Goal: Task Accomplishment & Management: Use online tool/utility

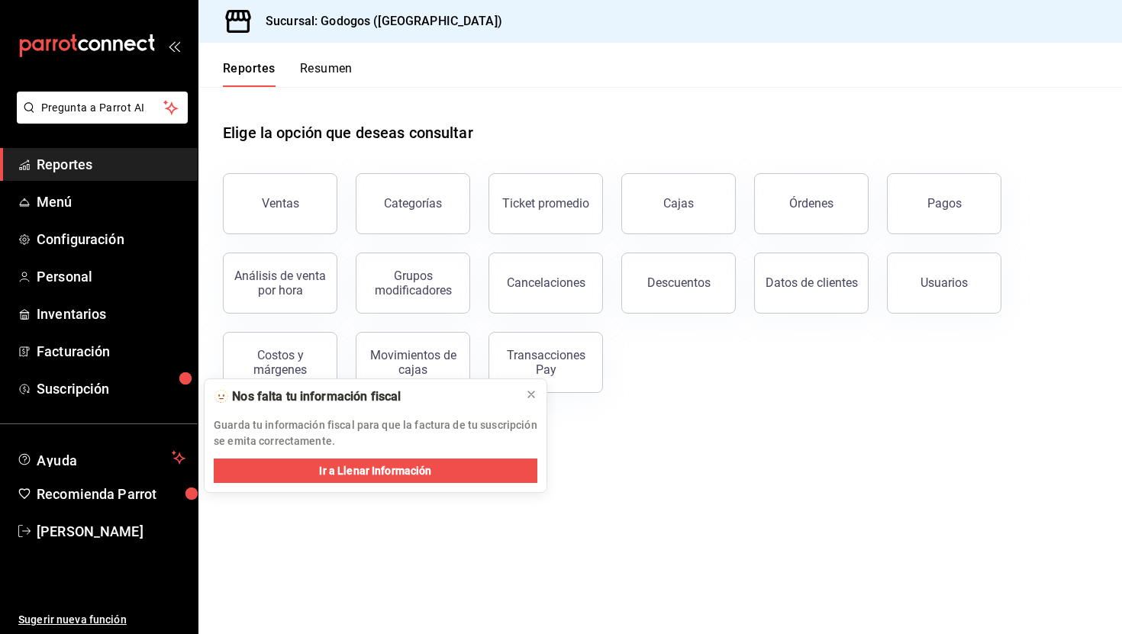
click at [238, 86] on span at bounding box center [249, 86] width 53 height 2
click at [245, 80] on button "Reportes" at bounding box center [249, 74] width 53 height 26
click at [254, 72] on button "Reportes" at bounding box center [249, 74] width 53 height 26
click at [311, 79] on button "Resumen" at bounding box center [326, 74] width 53 height 26
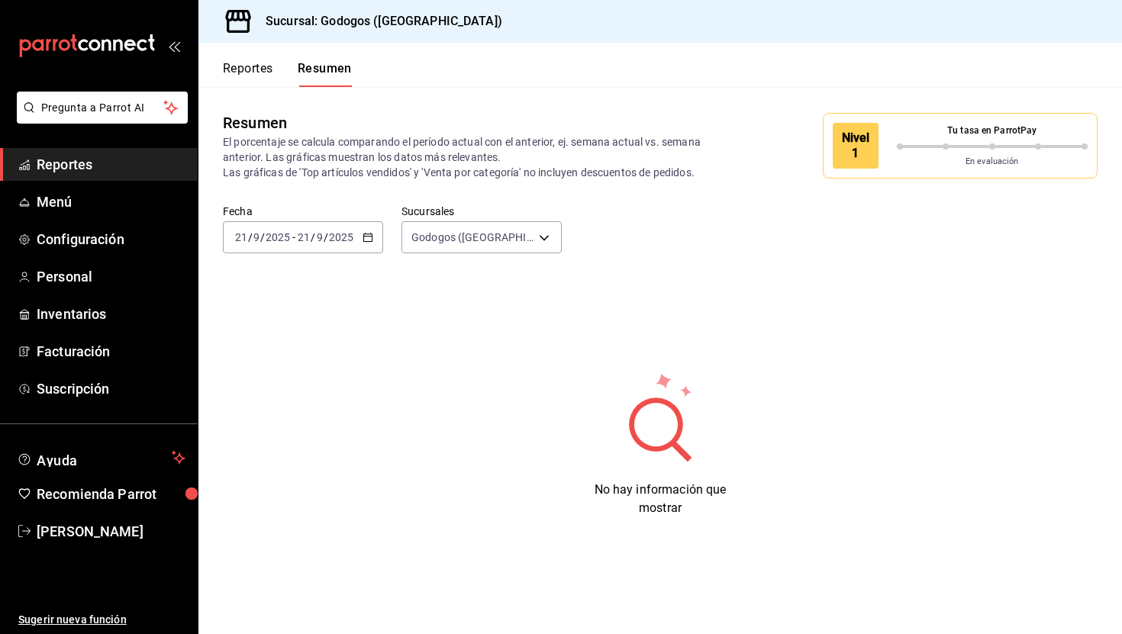
click at [252, 72] on button "Reportes" at bounding box center [248, 74] width 50 height 26
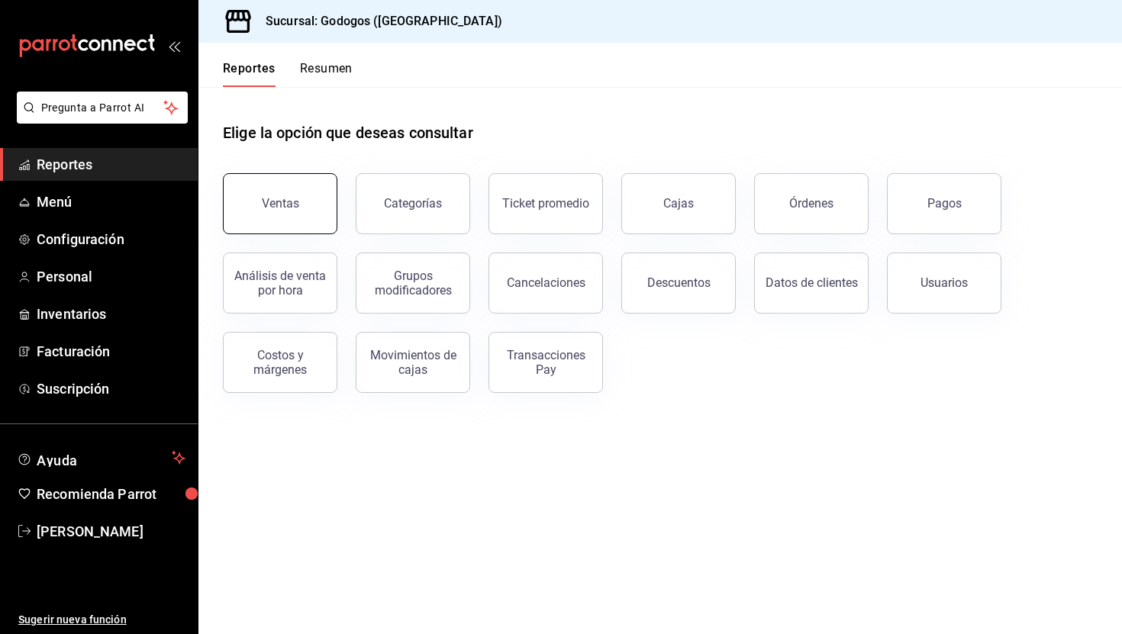
click at [267, 175] on button "Ventas" at bounding box center [280, 203] width 114 height 61
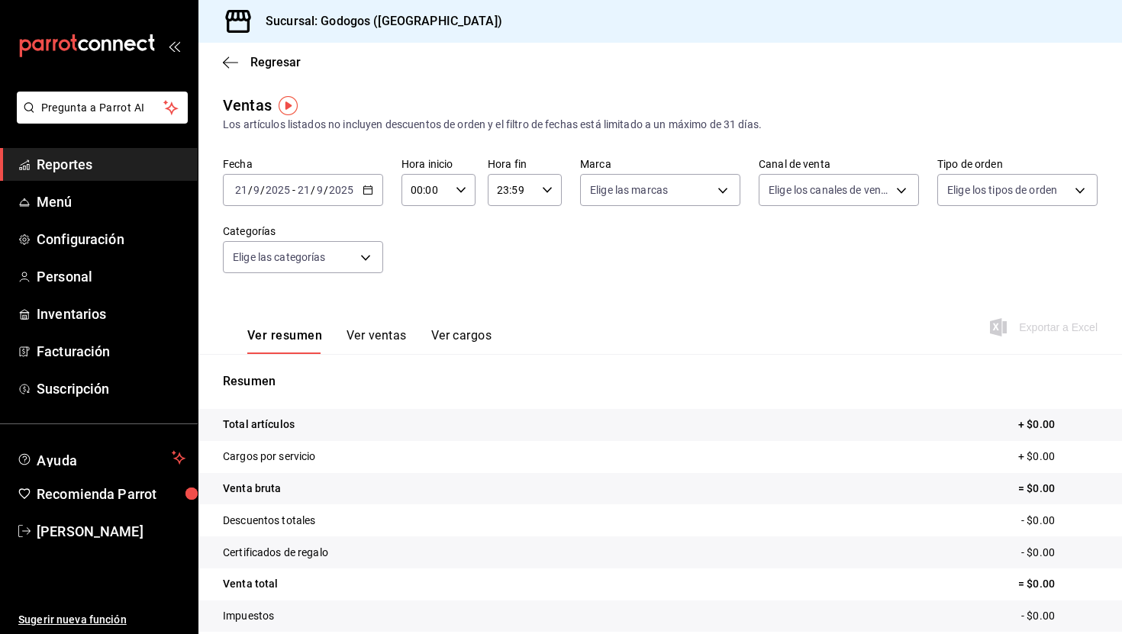
click at [368, 192] on icon "button" at bounding box center [367, 190] width 11 height 11
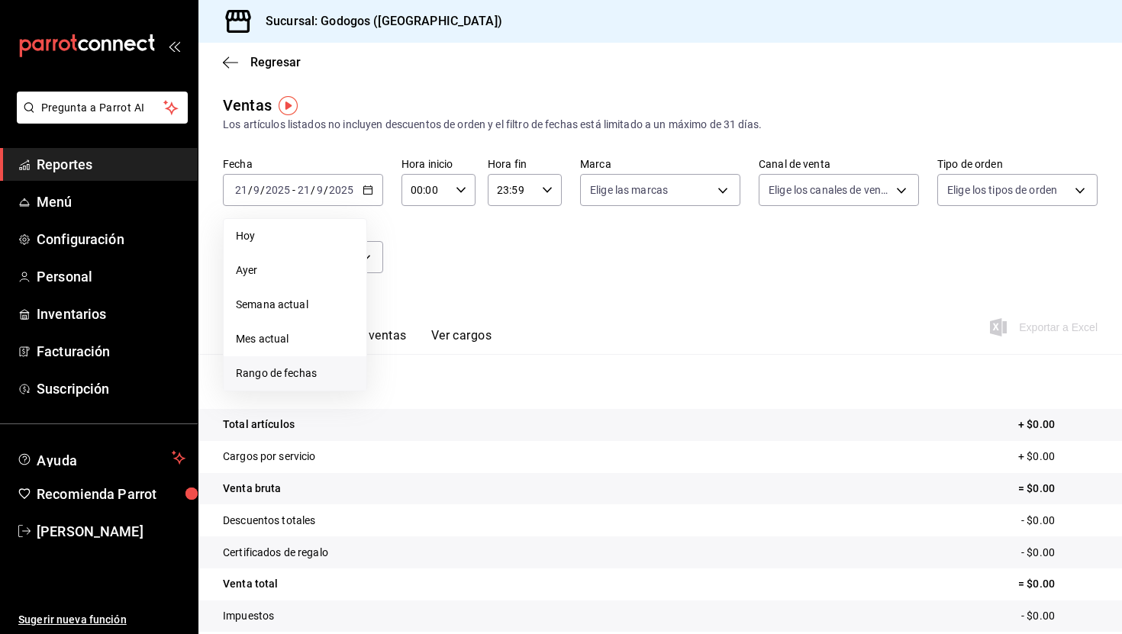
click at [300, 378] on span "Rango de fechas" at bounding box center [295, 373] width 118 height 16
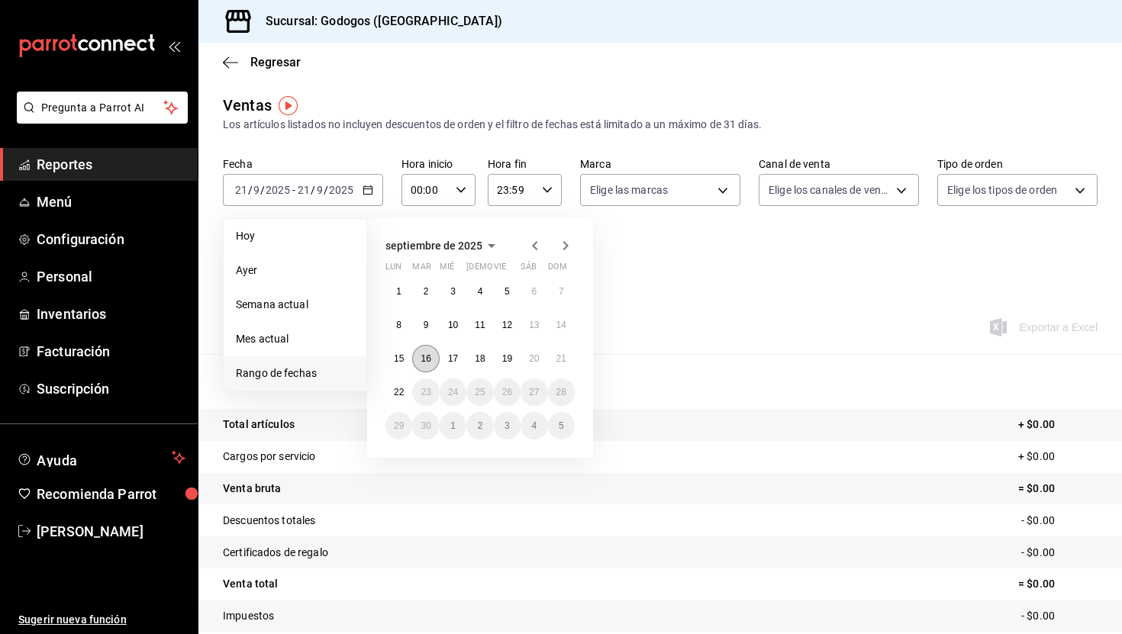
click at [423, 353] on abbr "16" at bounding box center [425, 358] width 10 height 11
click at [400, 391] on abbr "22" at bounding box center [399, 392] width 10 height 11
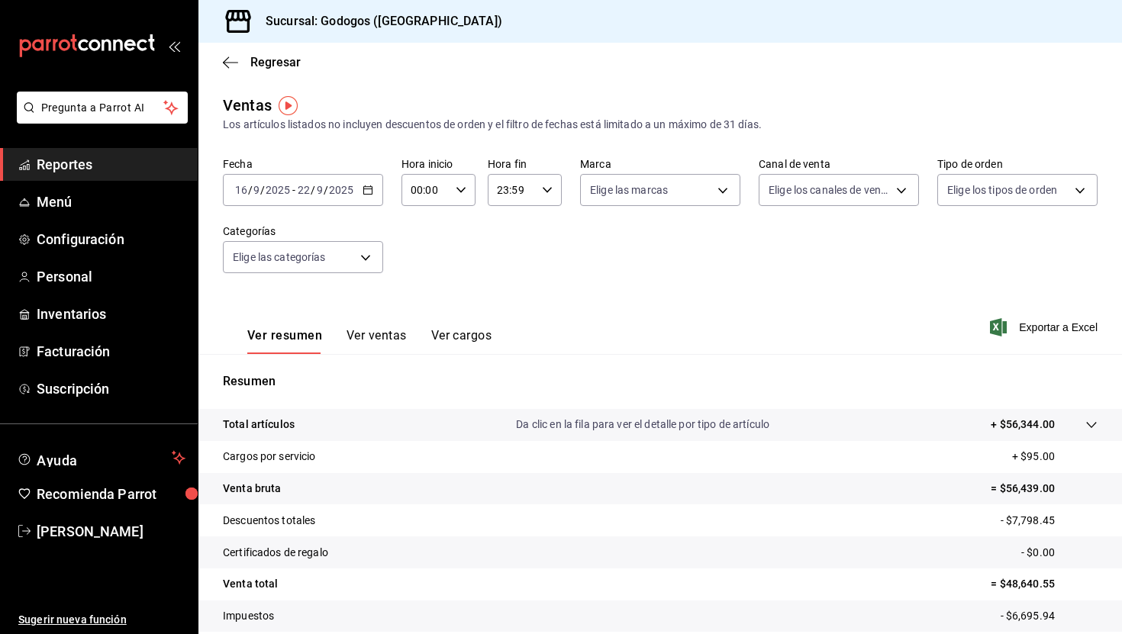
click at [372, 188] on icon "button" at bounding box center [367, 190] width 11 height 11
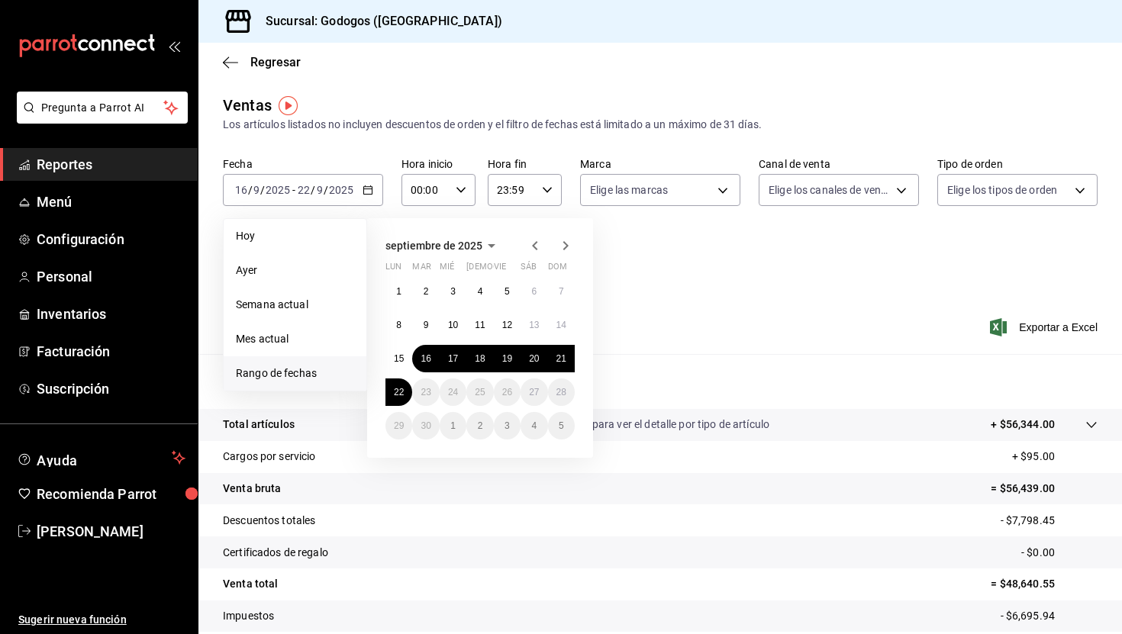
click at [394, 146] on div "Ventas Los artículos listados no incluyen descuentos de orden y el filtro de fe…" at bounding box center [659, 400] width 923 height 613
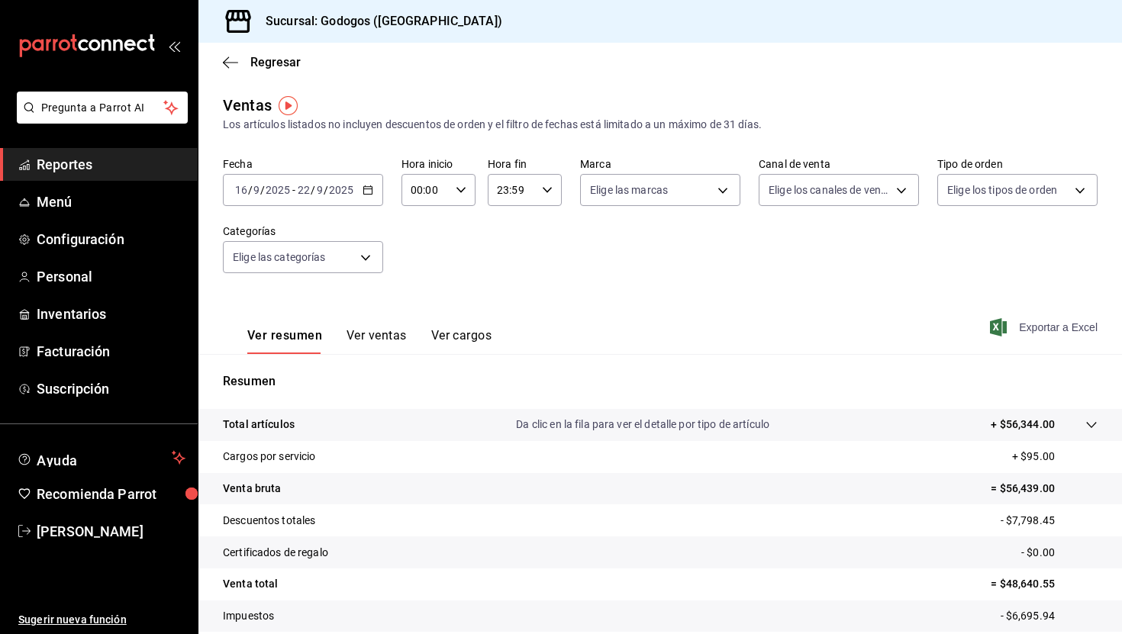
click at [1040, 329] on span "Exportar a Excel" at bounding box center [1045, 327] width 105 height 18
click at [72, 201] on span "Menú" at bounding box center [111, 201] width 149 height 21
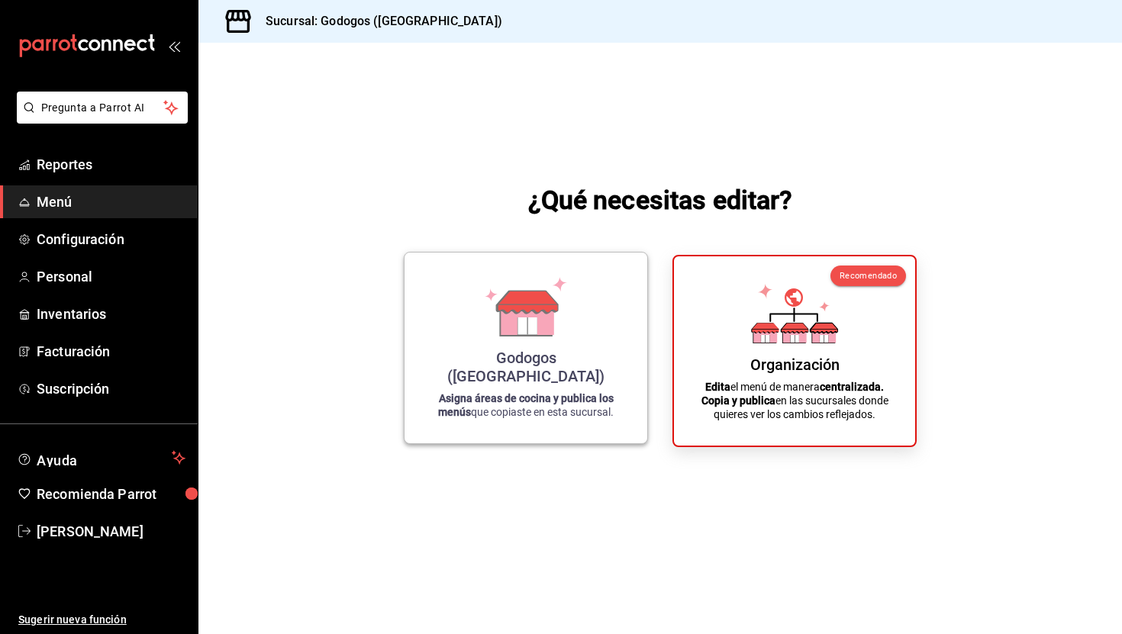
click at [564, 375] on div "Godogos ([GEOGRAPHIC_DATA])" at bounding box center [526, 367] width 206 height 37
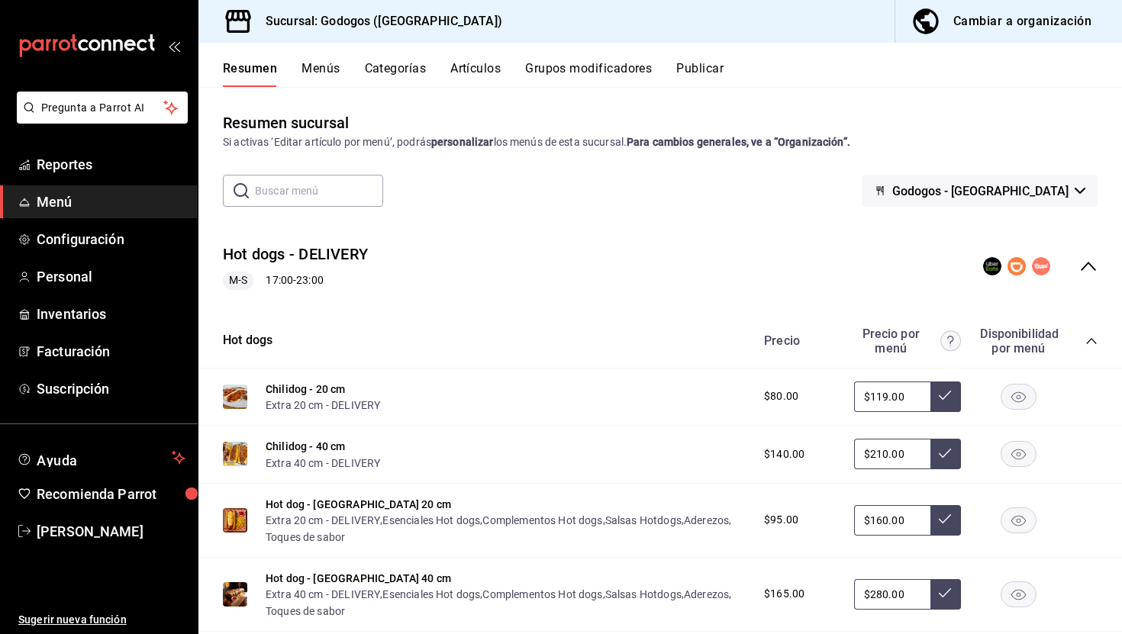
click at [316, 82] on button "Menús" at bounding box center [320, 74] width 38 height 26
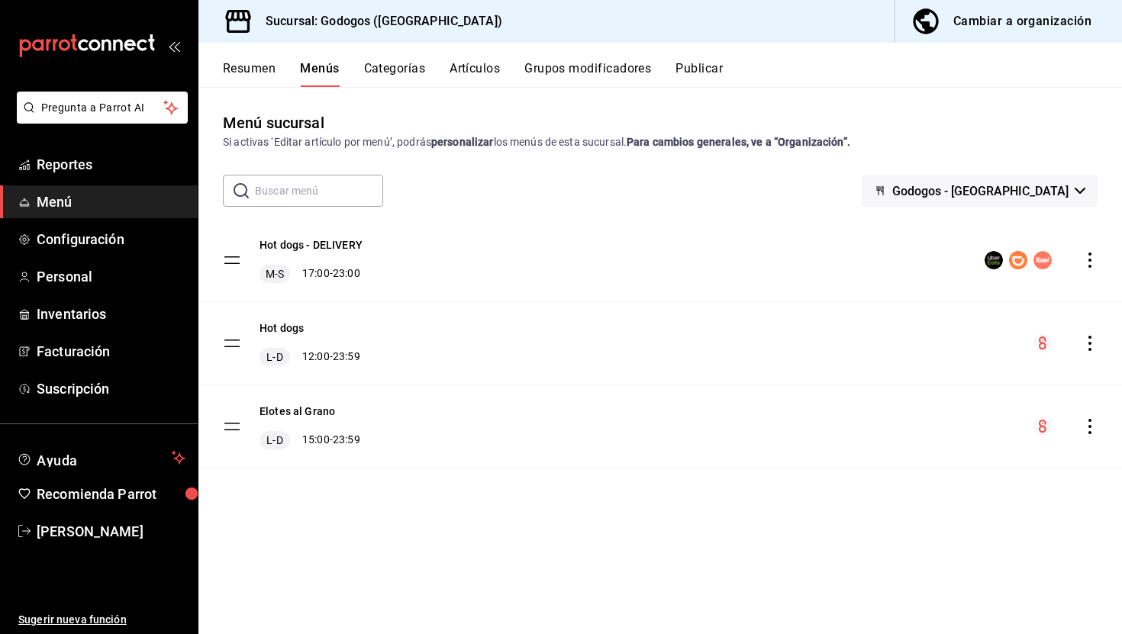
click at [577, 64] on button "Grupos modificadores" at bounding box center [587, 74] width 127 height 26
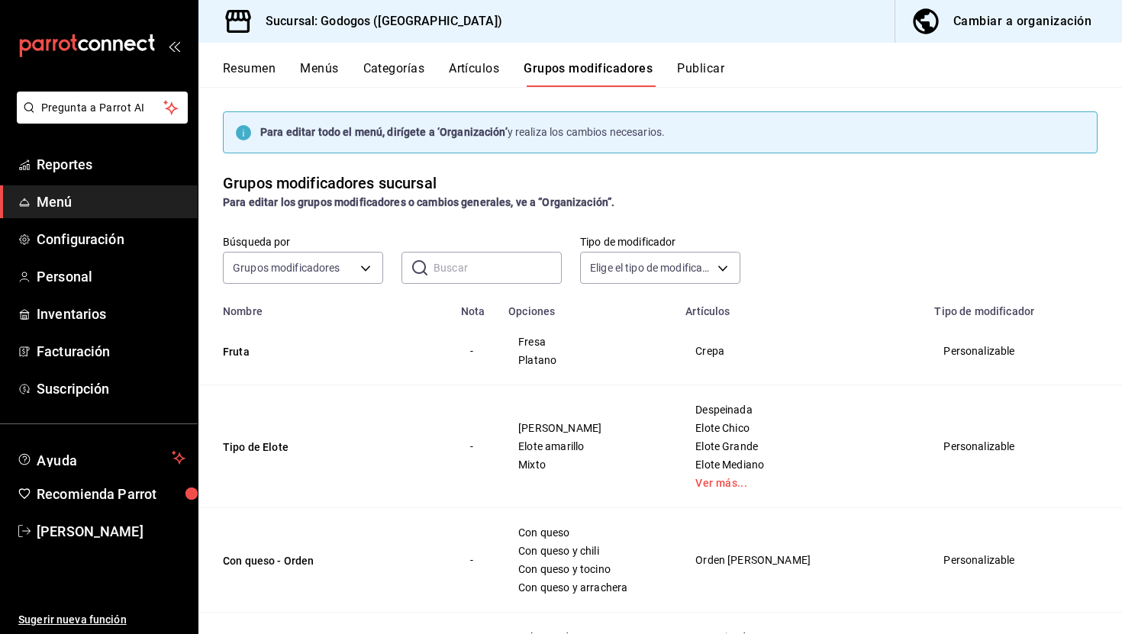
click at [494, 63] on button "Artículos" at bounding box center [474, 74] width 50 height 26
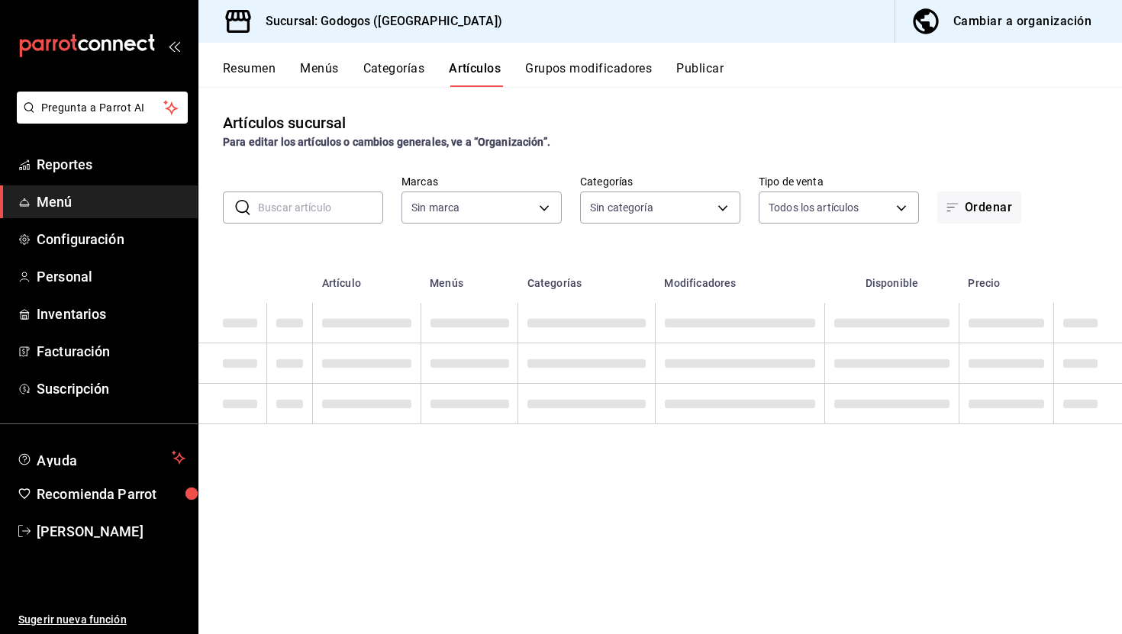
type input "f88750bd-a363-4eea-a372-f4e82ed3d2a9,3a7f3da2-7046-47ea-a0e2-eed43982f75a"
type input "b4dacadb-1093-4555-ba81-bc9e3b86319f,5962cde9-9048-4af2-ad47-e471b16f5af0,c7bce…"
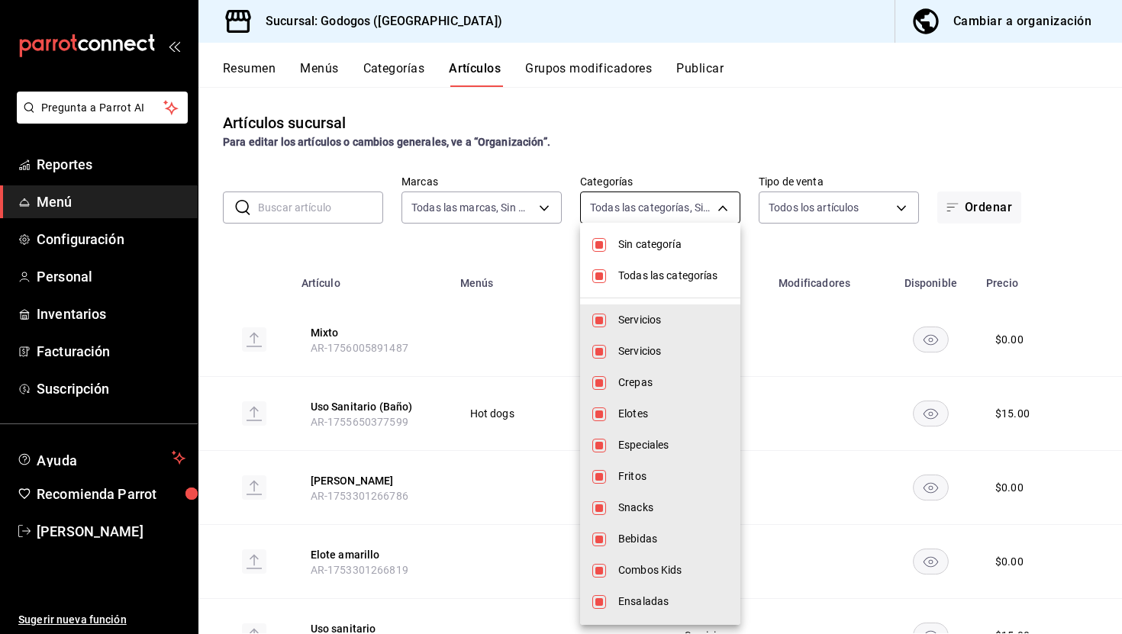
click at [722, 210] on body "Pregunta a Parrot AI Reportes Menú Configuración Personal Inventarios Facturaci…" at bounding box center [561, 317] width 1122 height 634
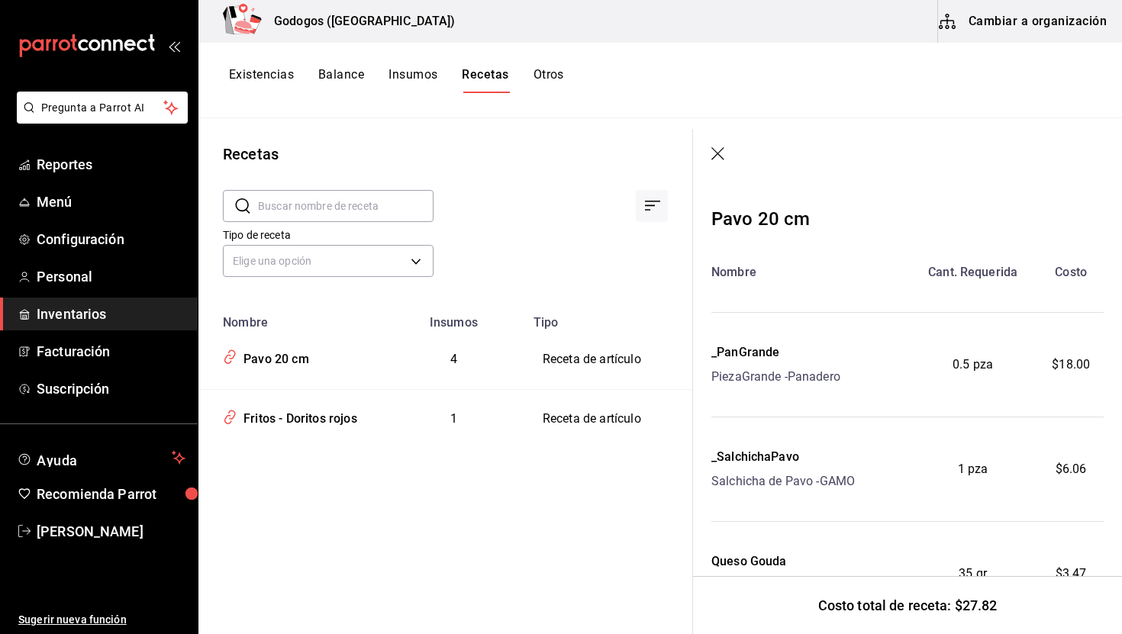
scroll to position [188, 0]
